Goal: Information Seeking & Learning: Learn about a topic

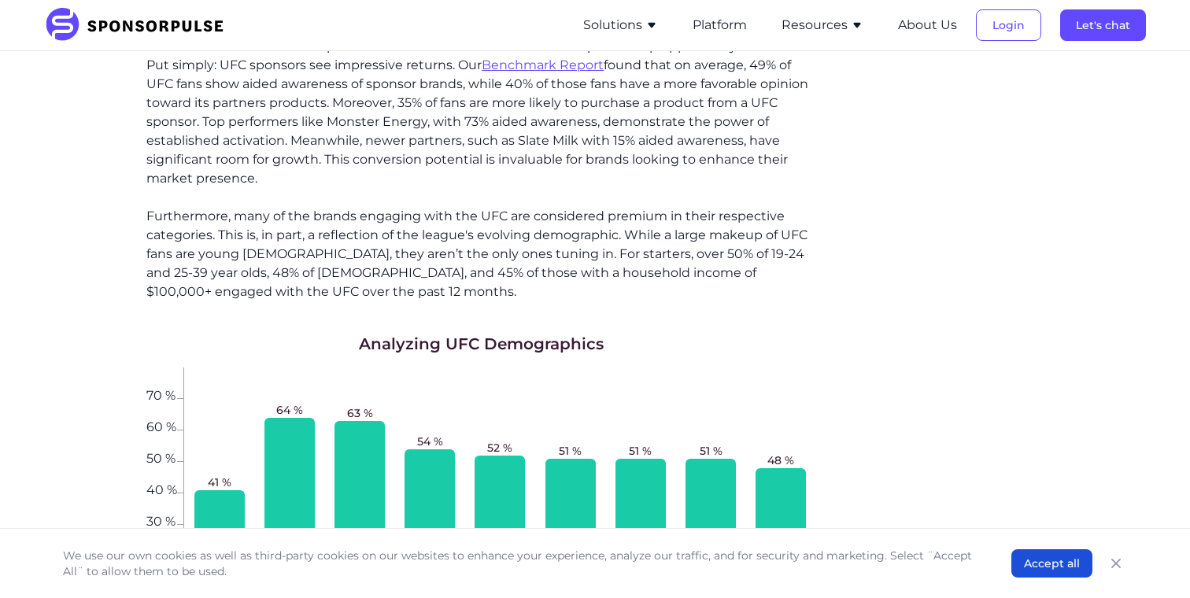
scroll to position [1493, 0]
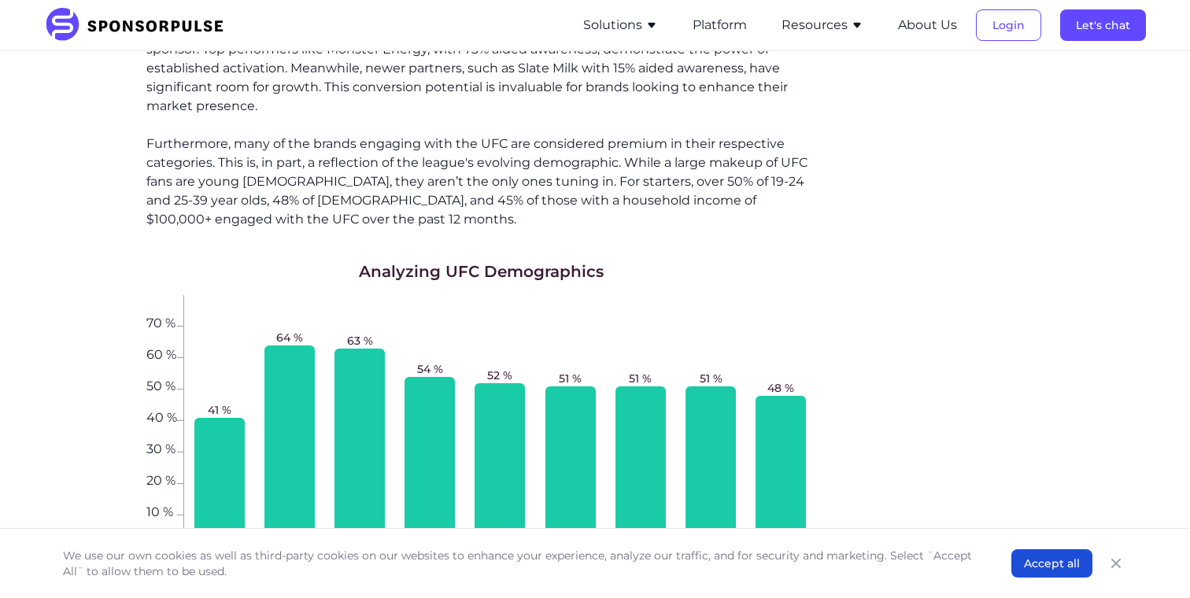
drag, startPoint x: 446, startPoint y: 300, endPoint x: 446, endPoint y: 252, distance: 48.0
click at [446, 295] on div "54 %" at bounding box center [430, 420] width 70 height 251
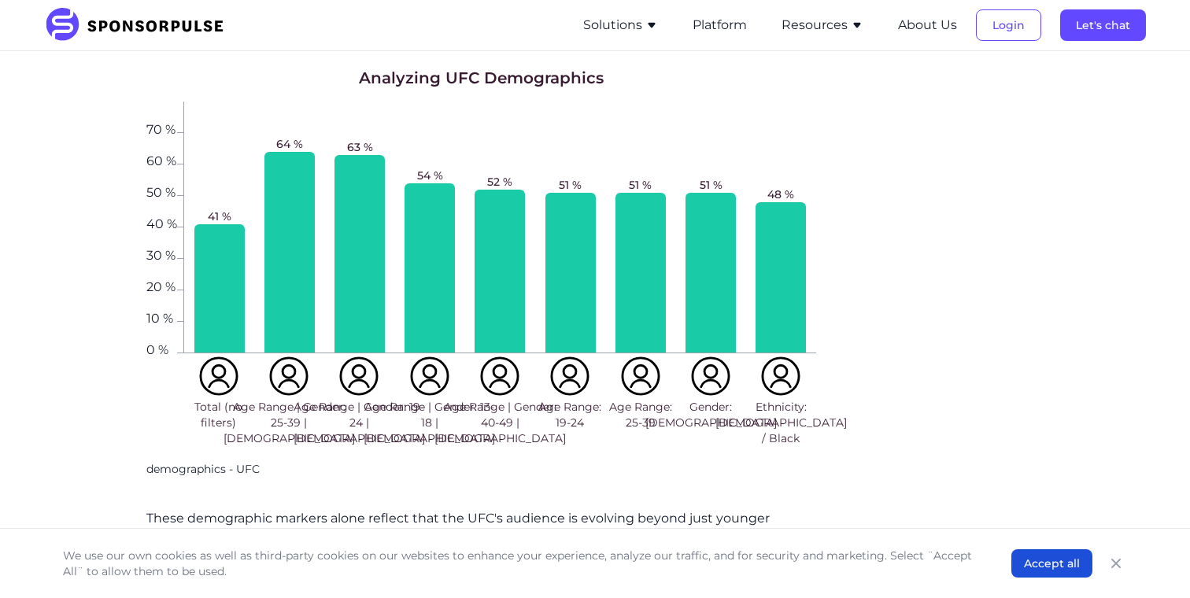
click at [401, 262] on div "54 %" at bounding box center [430, 227] width 70 height 251
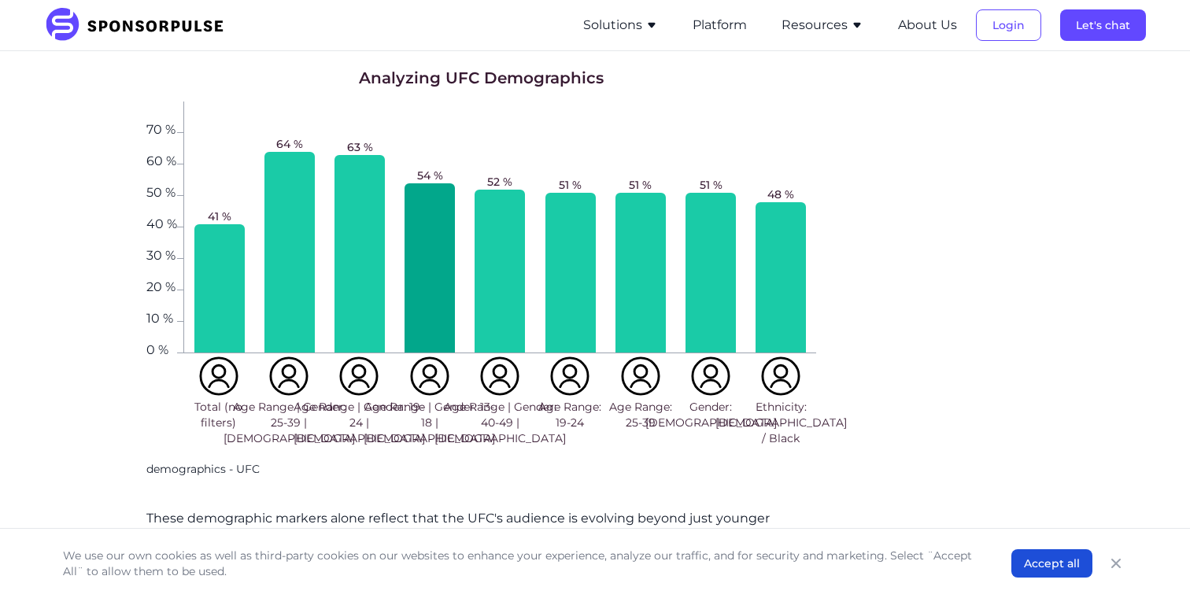
click at [406, 262] on div at bounding box center [430, 267] width 50 height 169
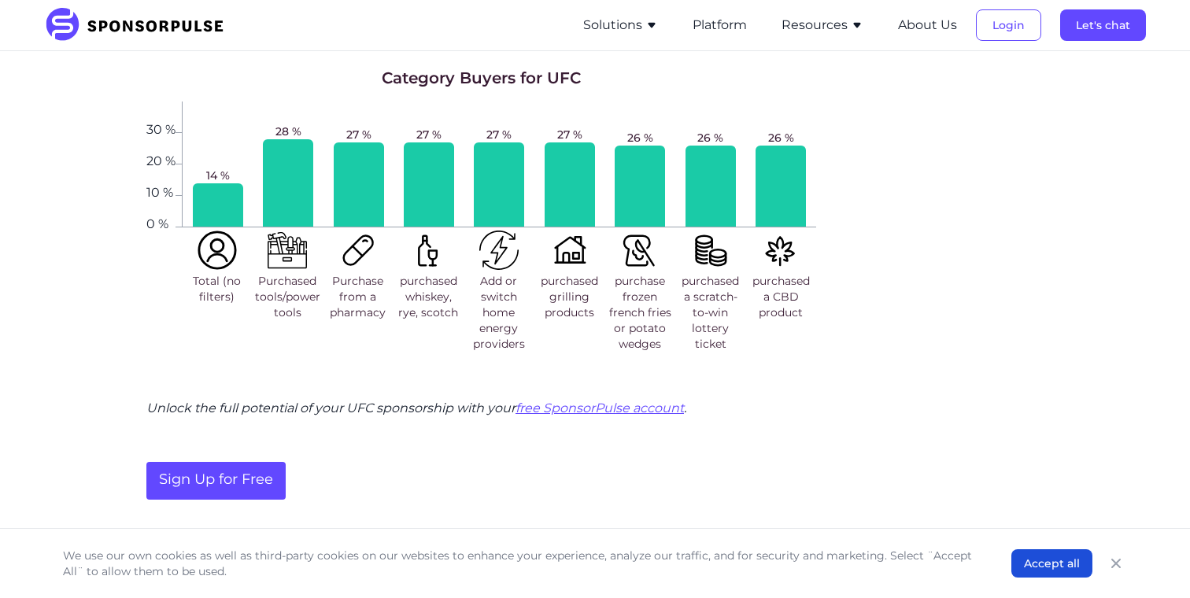
scroll to position [2747, 0]
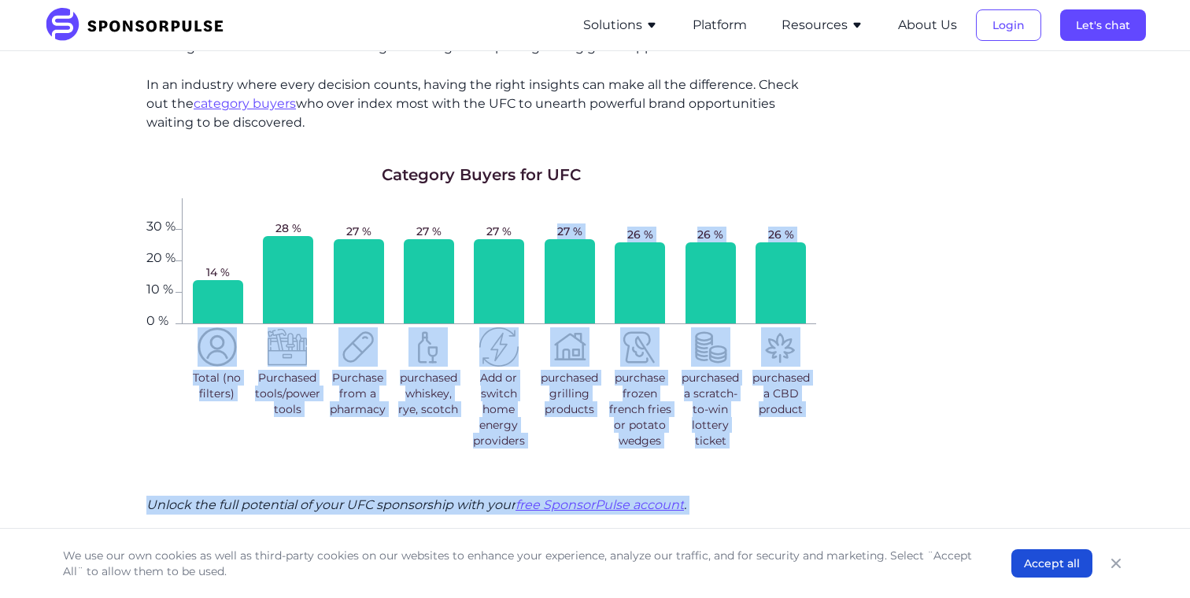
drag, startPoint x: 895, startPoint y: 335, endPoint x: 563, endPoint y: 183, distance: 365.0
click at [563, 198] on div "27 %" at bounding box center [570, 260] width 70 height 125
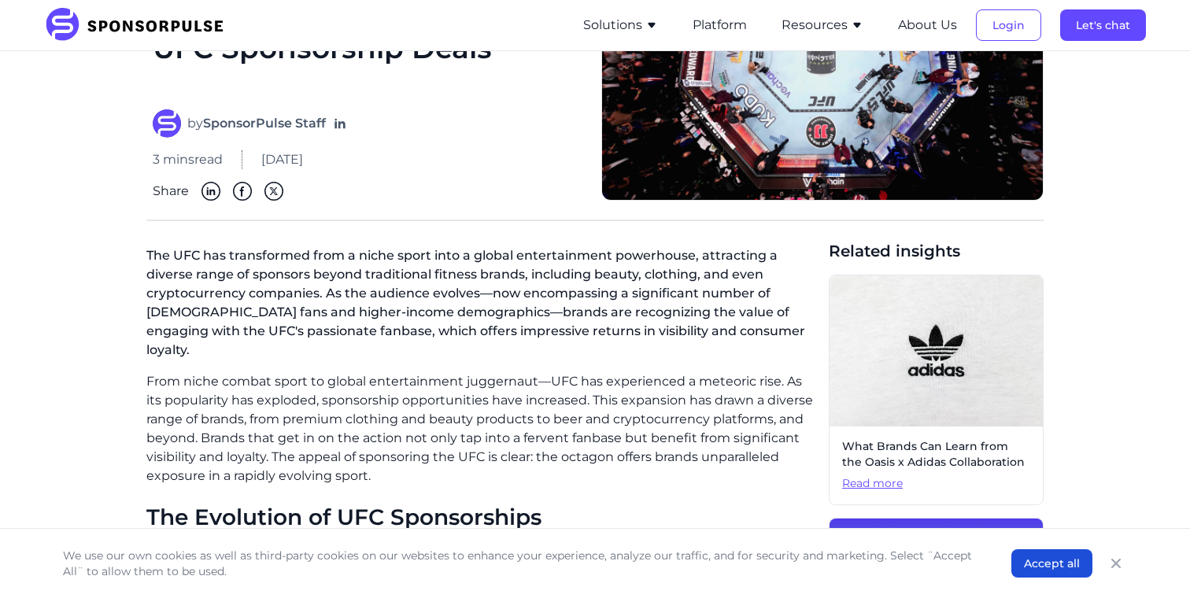
scroll to position [0, 0]
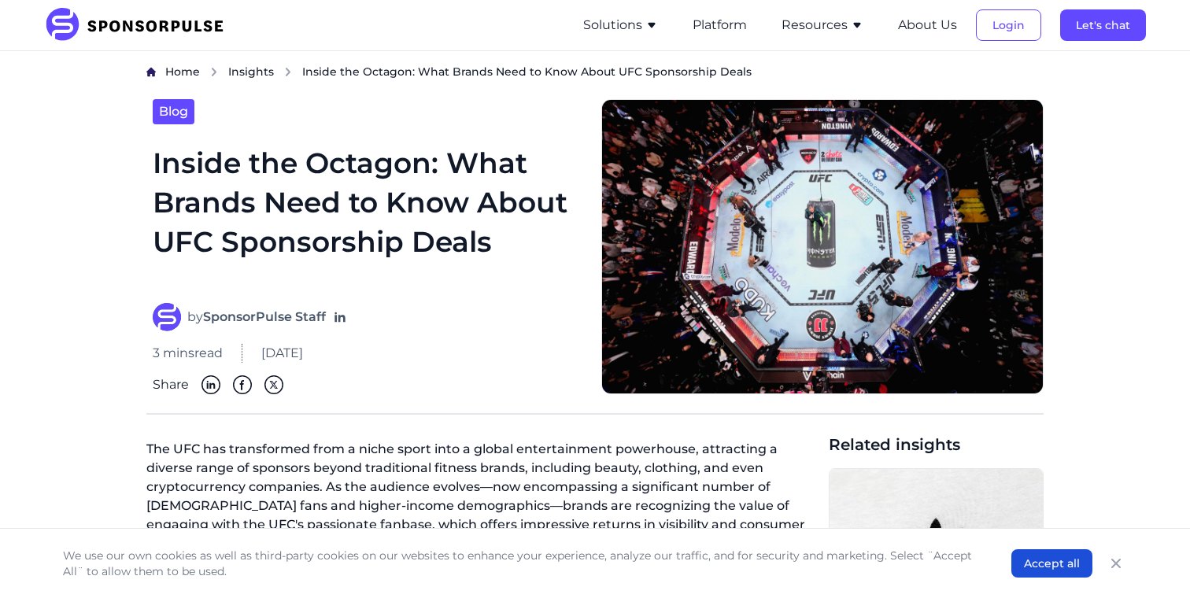
click at [172, 29] on img at bounding box center [139, 25] width 191 height 35
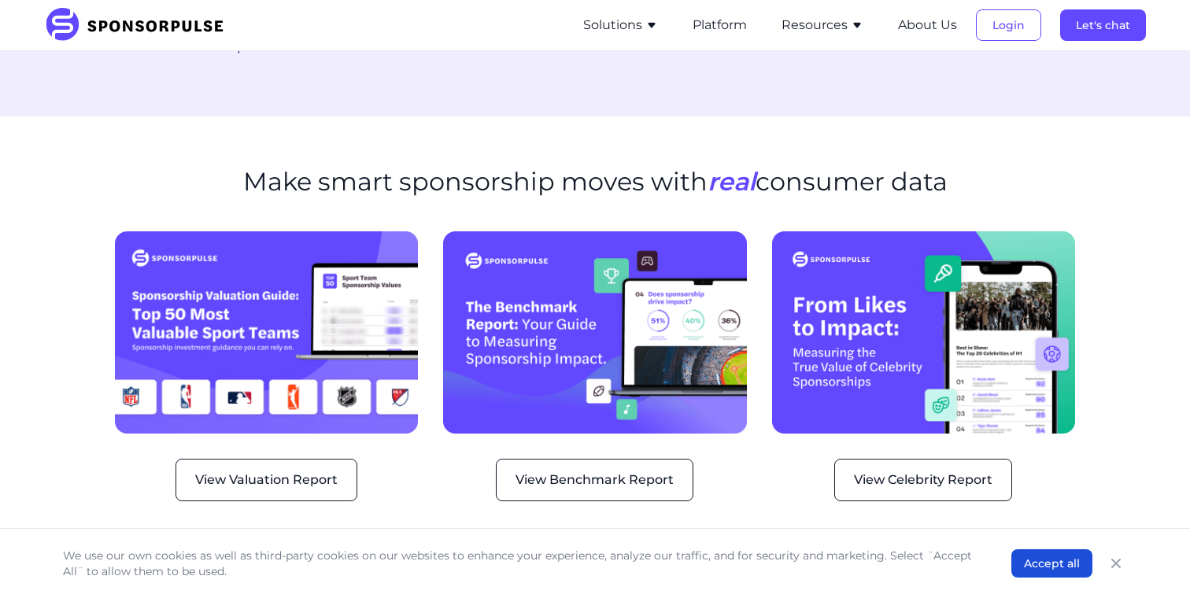
scroll to position [2043, 0]
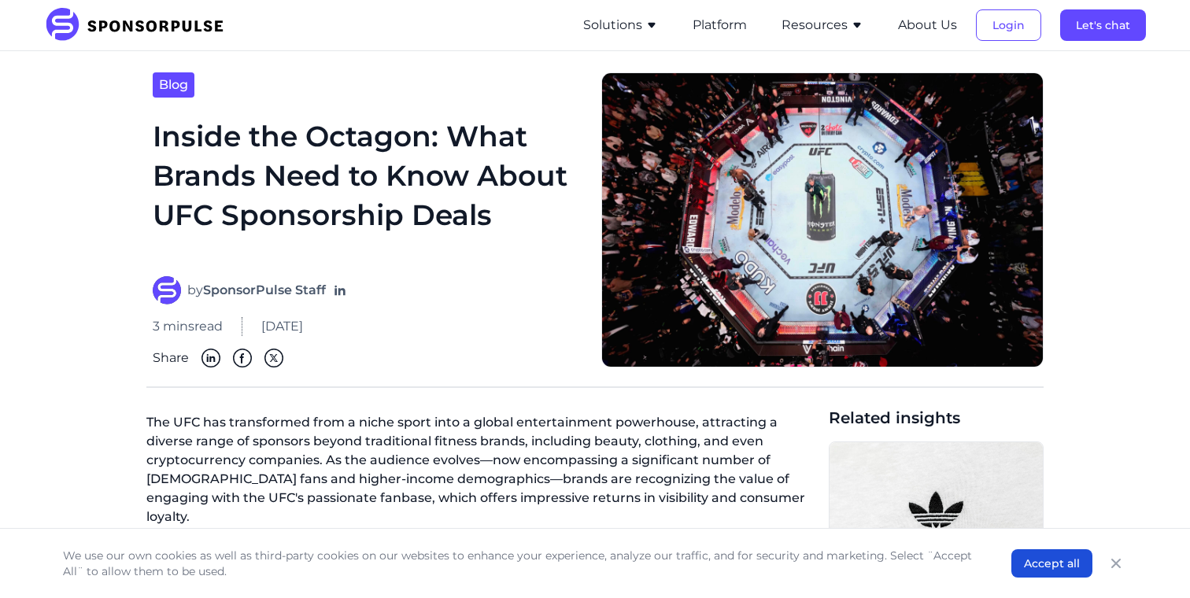
scroll to position [5, 0]
